Goal: Check status: Check status

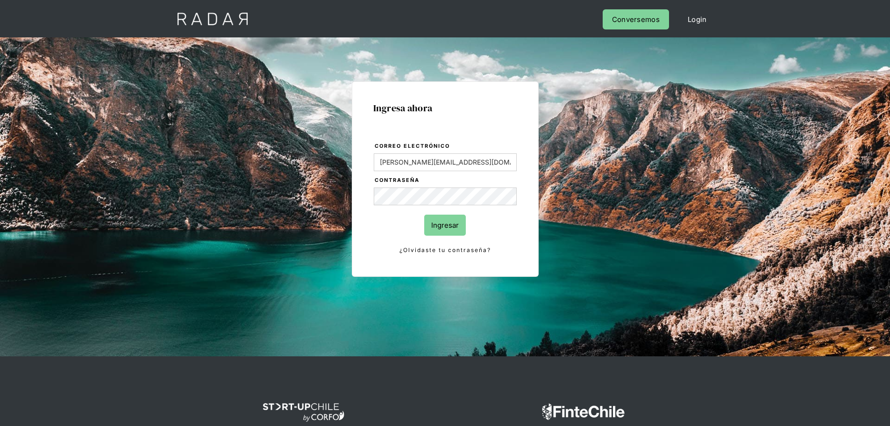
click at [457, 236] on form "Correo electrónico Evans@prontopaga.com Contraseña Ingresar ¿Olvidaste tu contr…" at bounding box center [445, 198] width 144 height 114
click at [454, 226] on input "Ingresar" at bounding box center [445, 224] width 42 height 21
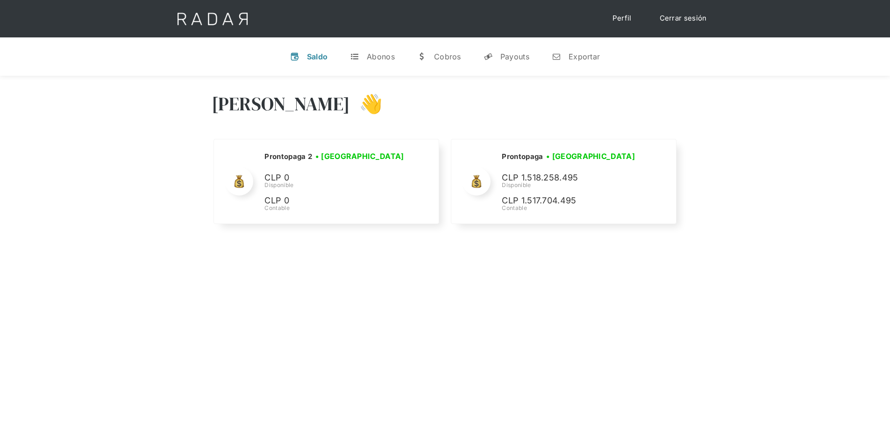
click at [669, 331] on div "[PERSON_NAME] 👋 Cargando tus cuentas... Nombre de la empresa • [GEOGRAPHIC_DATA…" at bounding box center [445, 289] width 890 height 426
drag, startPoint x: 504, startPoint y: 67, endPoint x: 507, endPoint y: 59, distance: 8.4
click at [504, 67] on link "y Payouts" at bounding box center [506, 56] width 61 height 24
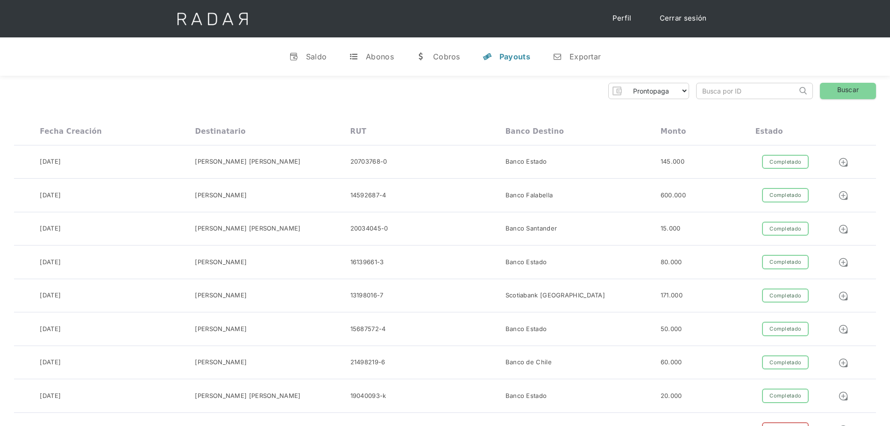
click at [484, 92] on div "Prontopaga Prontopaga 2 Thank you! Your submission has been received! Oops! Som…" at bounding box center [445, 91] width 862 height 16
click at [731, 90] on input "search" at bounding box center [747, 90] width 100 height 15
paste input "4644739a-98a3-4e0e-8050-bb62ab4f86d1"
type input "4644739a-98a3-4e0e-8050-bb62ab4f86d1"
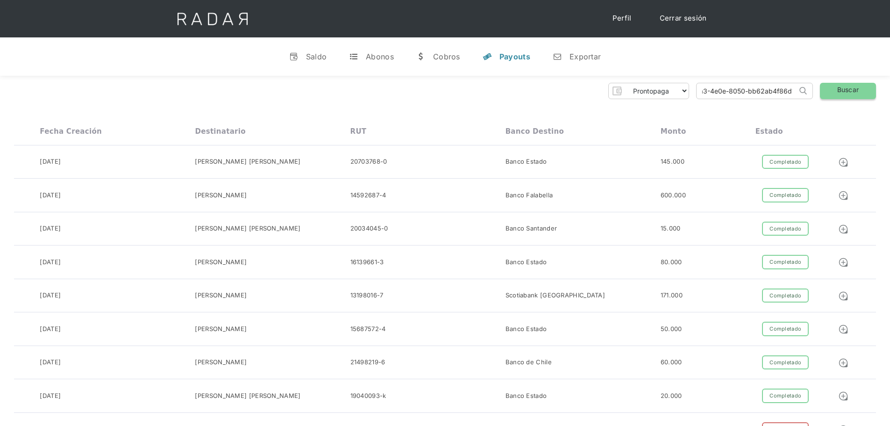
click at [833, 99] on link "Buscar" at bounding box center [848, 91] width 56 height 16
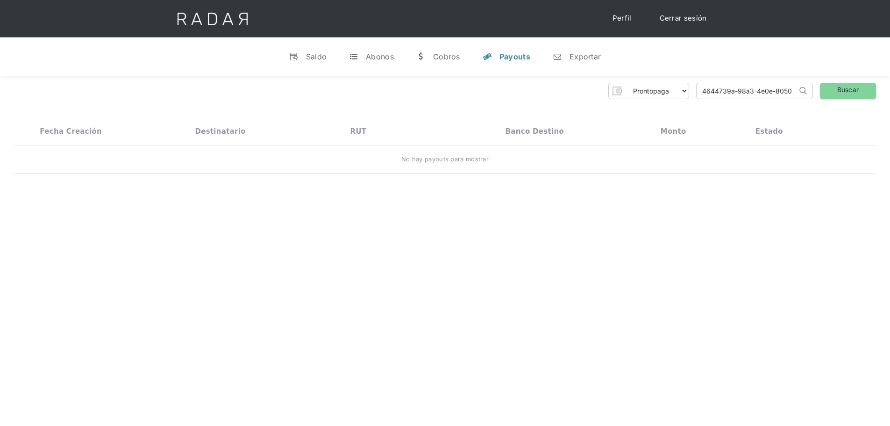
click at [751, 88] on input "4644739a-98a3-4e0e-8050-bb62ab4f86d1" at bounding box center [747, 90] width 100 height 15
click at [467, 85] on div "Prontopaga Prontopaga 2 Thank you! Your submission has been received! Oops! Som…" at bounding box center [445, 91] width 862 height 16
click at [639, 71] on div "v Saldo t Abonos w Cobros y Payouts n Exportar" at bounding box center [445, 56] width 890 height 38
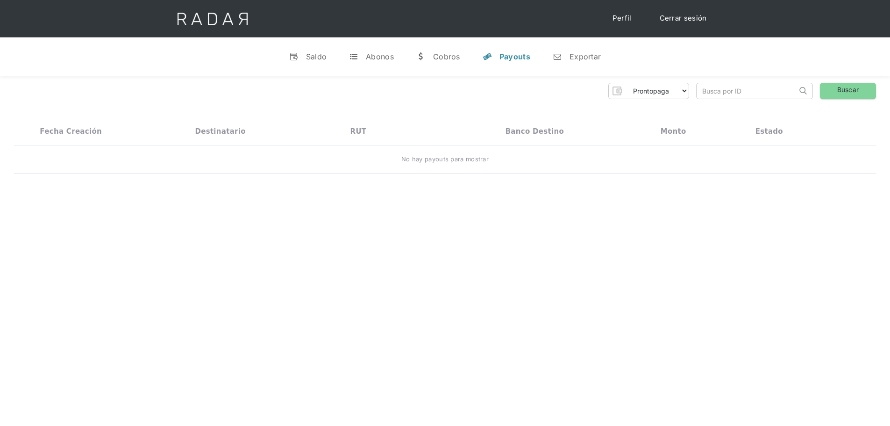
click at [564, 99] on div "Prontopaga Prontopaga 2 Thank you! Your submission has been received! Oops! Som…" at bounding box center [445, 128] width 890 height 105
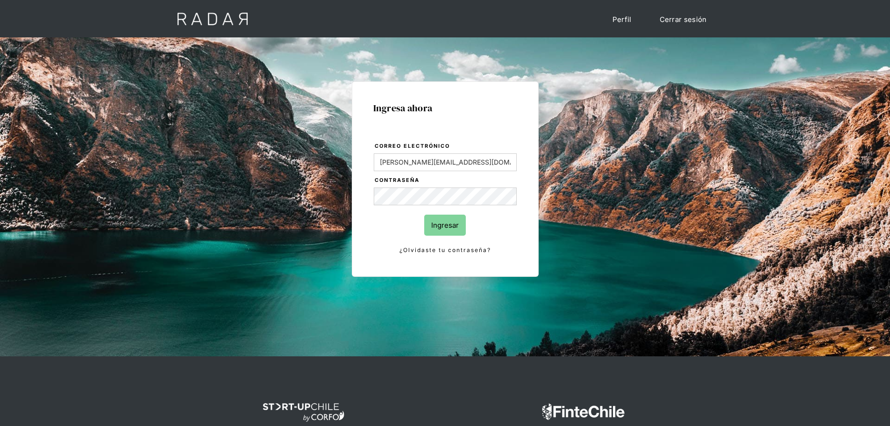
click at [444, 216] on input "Ingresar" at bounding box center [445, 224] width 42 height 21
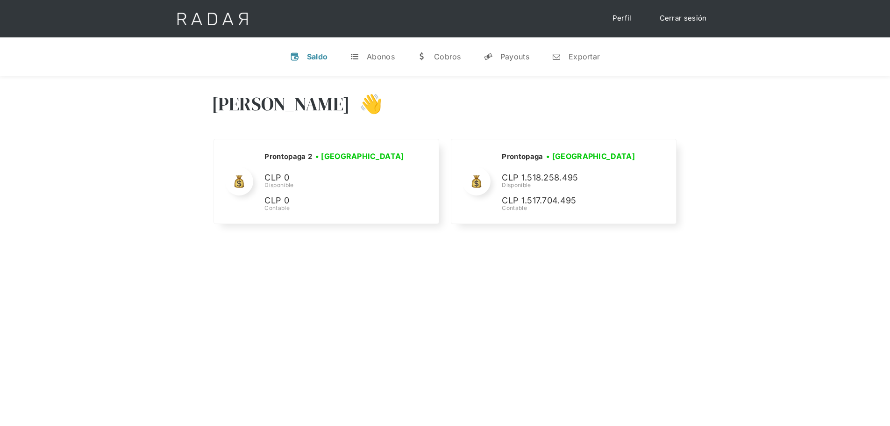
click at [722, 340] on div "Hola Evans 👋 Cargando tus cuentas... Nombre de la empresa • Conectada • Descone…" at bounding box center [445, 289] width 890 height 426
click at [506, 70] on div "v Saldo t Abonos w [GEOGRAPHIC_DATA] y Payouts n Exportar" at bounding box center [445, 56] width 890 height 38
click at [506, 66] on link "y Payouts" at bounding box center [506, 56] width 61 height 24
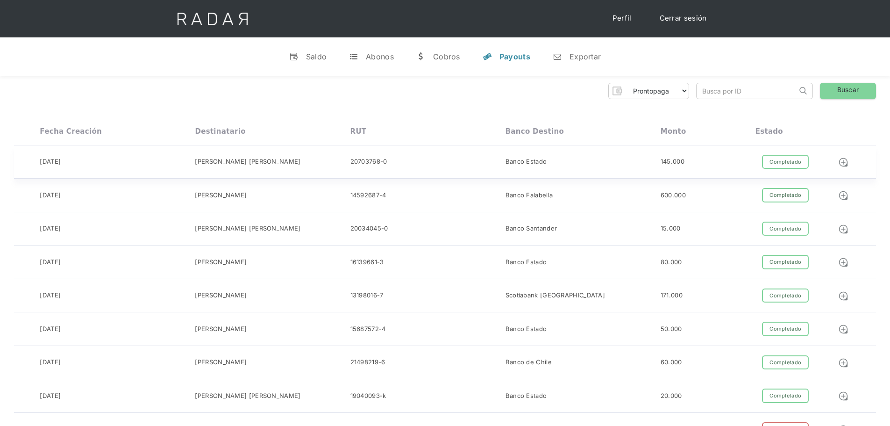
click at [778, 166] on div "Completado" at bounding box center [785, 162] width 47 height 14
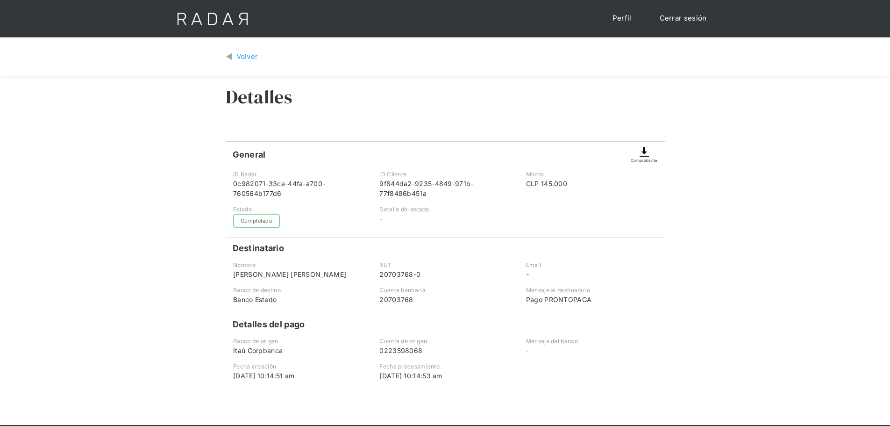
drag, startPoint x: 0, startPoint y: 0, endPoint x: 406, endPoint y: 266, distance: 485.4
drag, startPoint x: 406, startPoint y: 266, endPoint x: 450, endPoint y: 372, distance: 115.4
click at [450, 372] on div "01-09-2025 10:14:53 am" at bounding box center [444, 376] width 131 height 10
drag, startPoint x: 469, startPoint y: 373, endPoint x: 404, endPoint y: 374, distance: 65.0
click at [404, 374] on div "01-09-2025 10:14:53 am" at bounding box center [444, 376] width 131 height 10
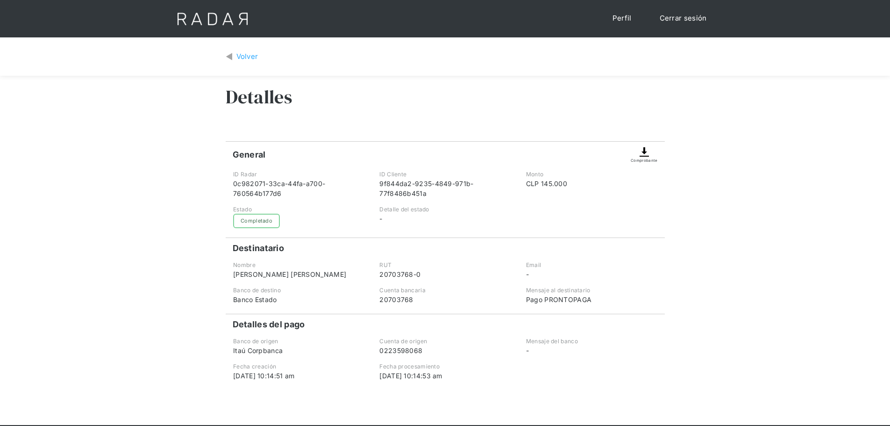
click at [741, 298] on div "Volver Detalles General Comprobante ID Radar 0c982071-33ca-44fa-a700-760564b177…" at bounding box center [445, 230] width 890 height 387
click at [740, 180] on div "Volver Detalles General Comprobante ID Radar 0c982071-33ca-44fa-a700-760564b177…" at bounding box center [445, 230] width 890 height 387
click at [243, 59] on div "Volver" at bounding box center [247, 56] width 22 height 11
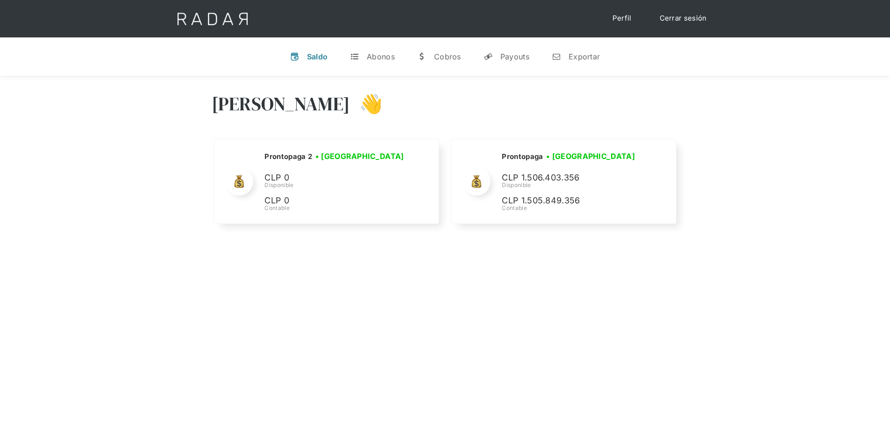
click at [554, 268] on div "Hola Evans 👋 Cargando tus cuentas... Nombre de la empresa • Conectada • Descone…" at bounding box center [445, 289] width 890 height 426
click at [530, 58] on link "y Payouts" at bounding box center [506, 56] width 61 height 24
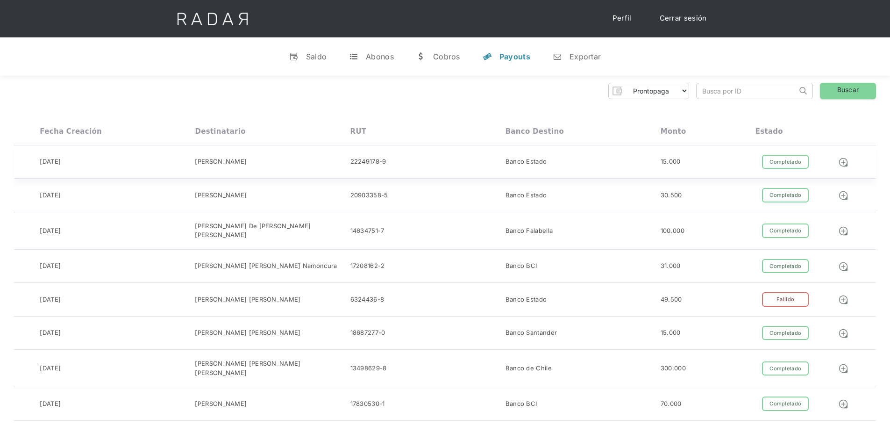
click at [743, 159] on div "15.000" at bounding box center [708, 162] width 95 height 14
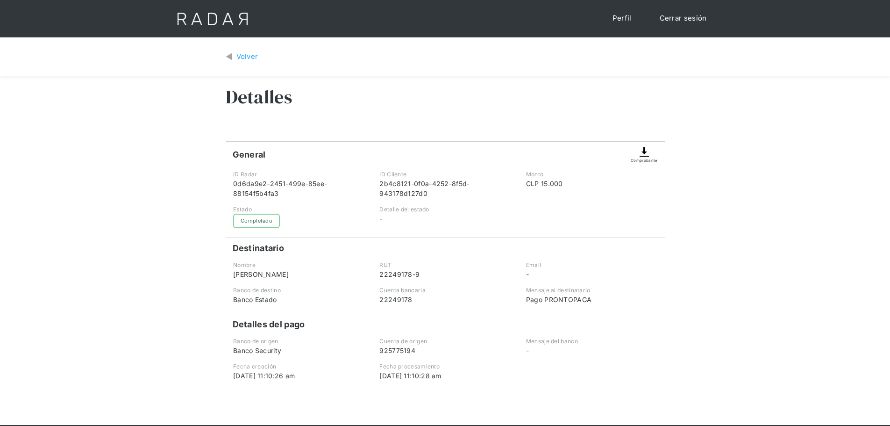
drag, startPoint x: 471, startPoint y: 386, endPoint x: 321, endPoint y: 372, distance: 150.6
click at [331, 375] on div "Detalles General Comprobante ID Radar 0d6da9e2-2451-499e-85ee-88154f5b4fa3 ID C…" at bounding box center [445, 250] width 439 height 349
click at [786, 293] on div "Volver Detalles General Comprobante ID Radar 0d6da9e2-2451-499e-85ee-88154f5b4f…" at bounding box center [445, 230] width 890 height 387
click at [737, 127] on div "Volver Detalles General Comprobante ID Radar 0d6da9e2-2451-499e-85ee-88154f5b4f…" at bounding box center [445, 230] width 890 height 387
